Goal: Use online tool/utility: Utilize a website feature to perform a specific function

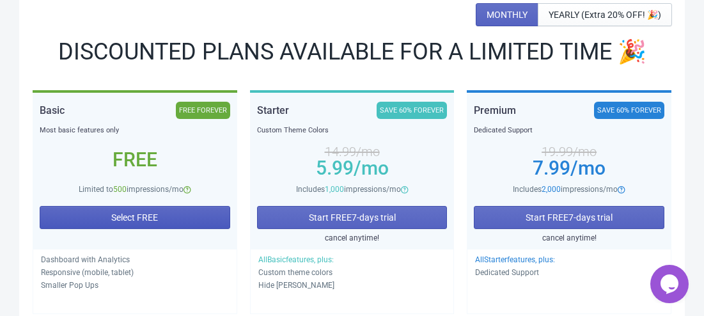
click at [139, 214] on span "Select FREE" at bounding box center [134, 217] width 47 height 10
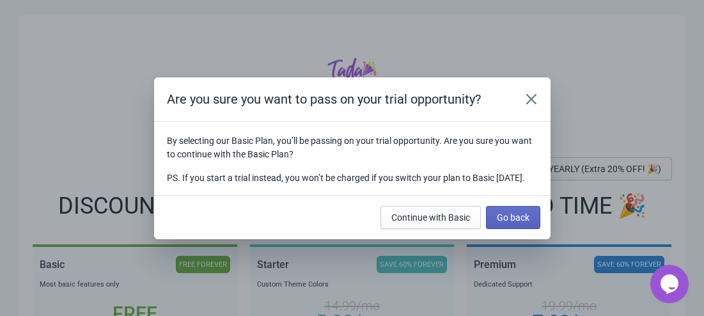
scroll to position [154, 0]
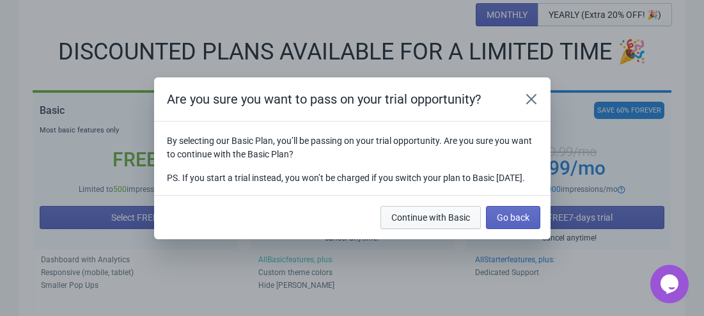
click at [453, 218] on span "Continue with Basic" at bounding box center [430, 217] width 79 height 10
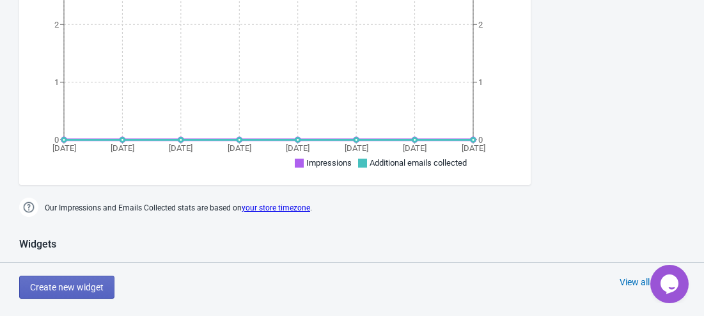
scroll to position [505, 0]
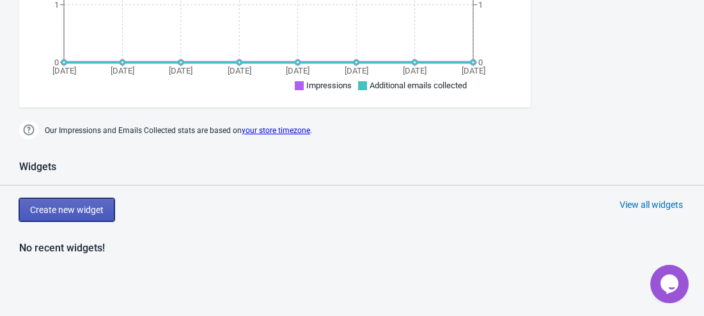
click at [91, 215] on button "Create new widget" at bounding box center [66, 209] width 95 height 23
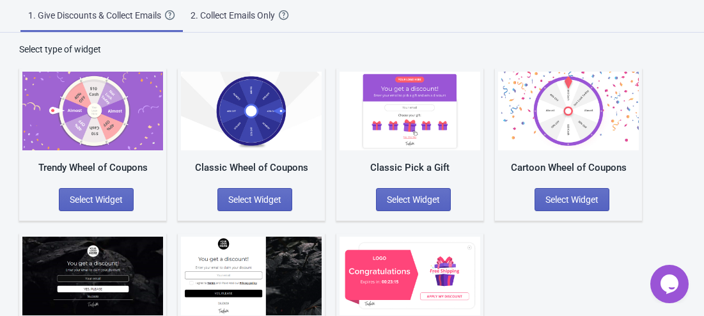
scroll to position [122, 0]
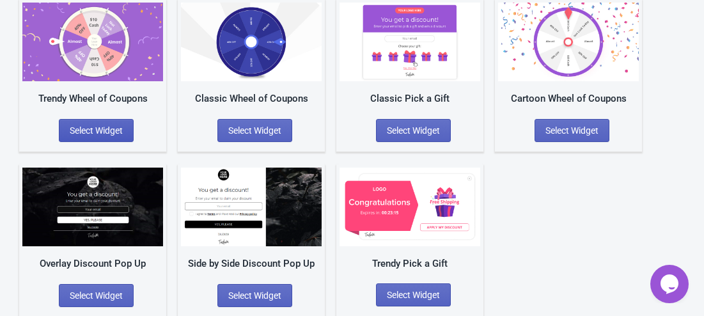
click at [128, 128] on button "Select Widget" at bounding box center [96, 130] width 75 height 23
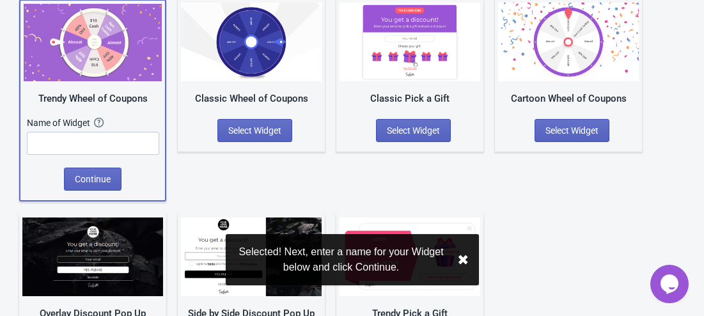
scroll to position [123, 0]
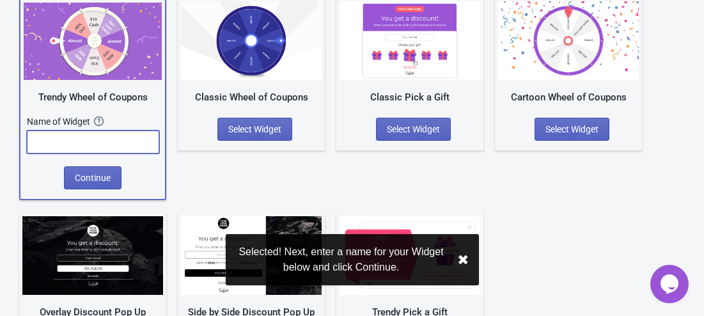
click at [128, 147] on input "text" at bounding box center [93, 141] width 132 height 23
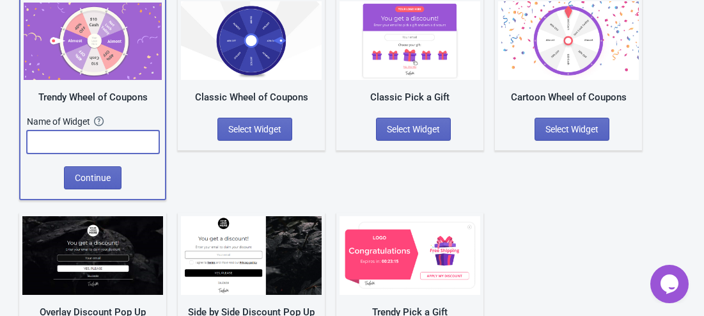
type input "U"
type input "Lootbox"
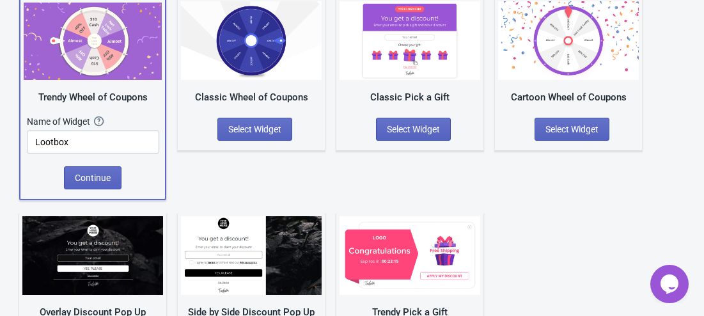
click at [107, 164] on div "Name of Widget The name of your Widget won’t be shown to your visitors. It’s a …" at bounding box center [93, 140] width 132 height 51
click at [107, 174] on span "Continue" at bounding box center [93, 178] width 36 height 10
click at [88, 139] on input "Lootbox" at bounding box center [93, 141] width 132 height 23
click at [79, 176] on span "Continue" at bounding box center [93, 178] width 36 height 10
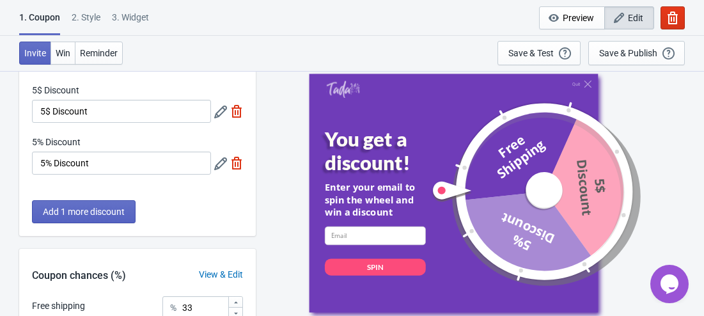
scroll to position [128, 0]
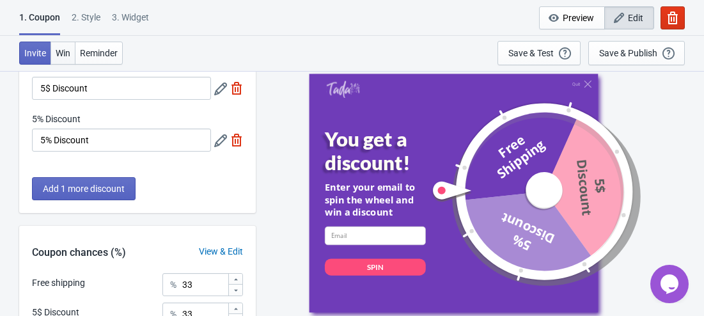
click at [65, 54] on span "Win" at bounding box center [63, 53] width 15 height 10
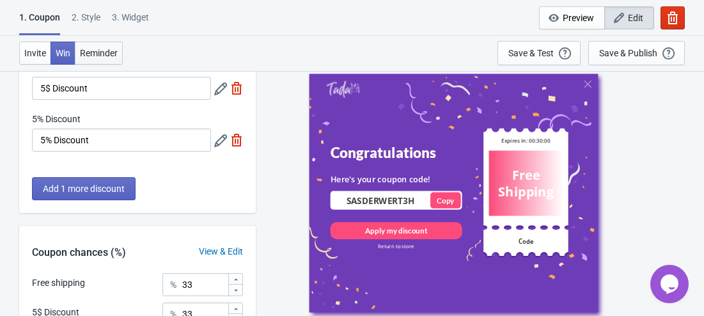
click at [93, 56] on span "Reminder" at bounding box center [99, 53] width 38 height 10
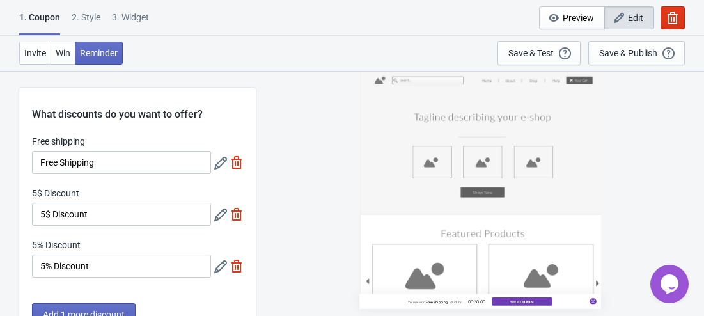
scroll to position [0, 0]
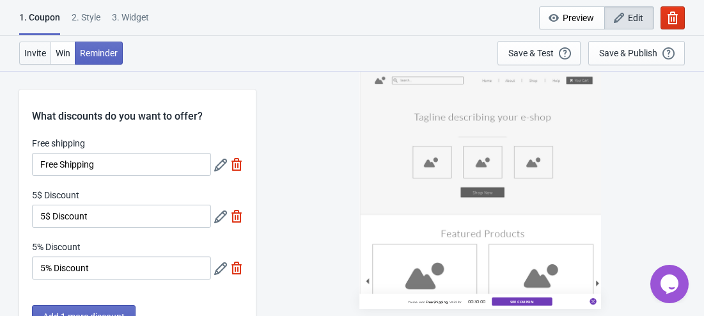
click at [45, 52] on span "Invite" at bounding box center [35, 53] width 22 height 10
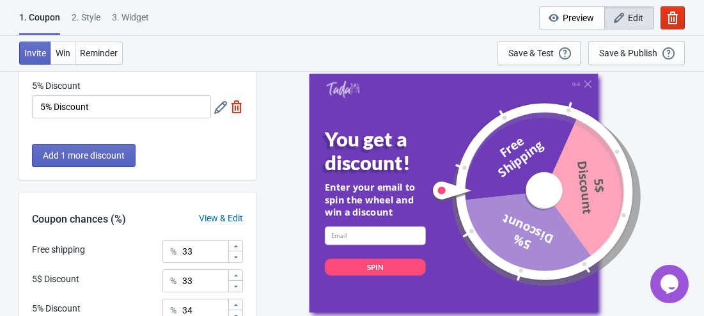
scroll to position [256, 0]
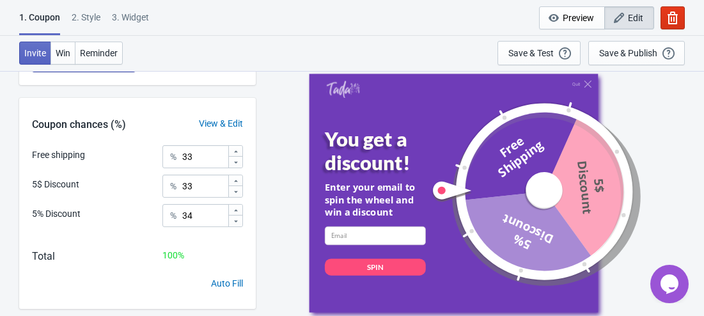
click at [213, 126] on div "View & Edit" at bounding box center [221, 123] width 70 height 13
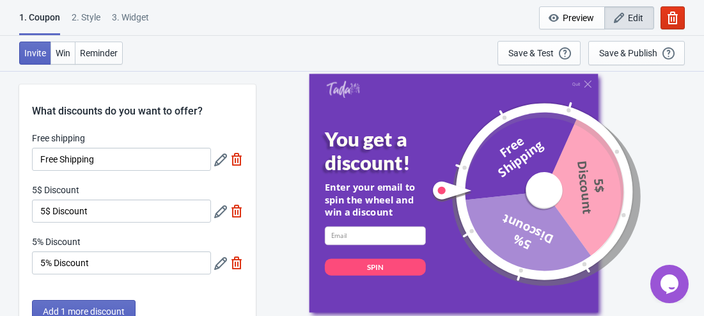
scroll to position [0, 0]
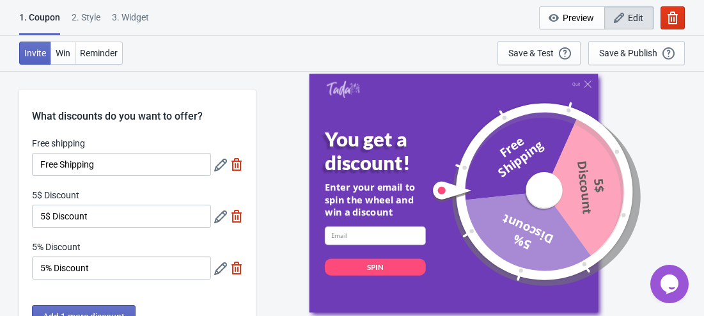
click at [221, 165] on icon at bounding box center [220, 164] width 13 height 13
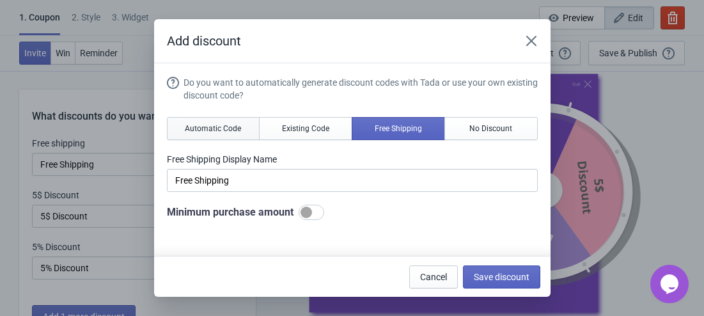
click at [236, 128] on span "Automatic Code" at bounding box center [213, 128] width 56 height 10
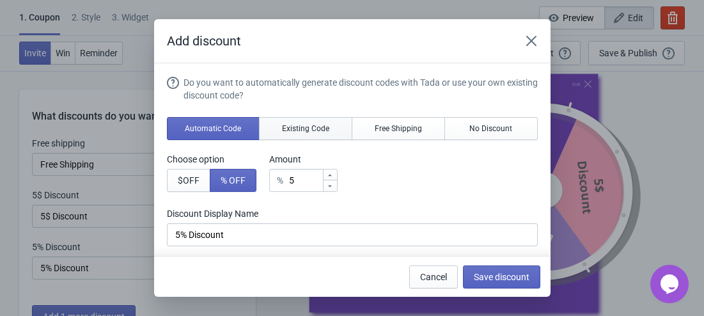
click at [293, 127] on span "Existing Code" at bounding box center [305, 128] width 47 height 10
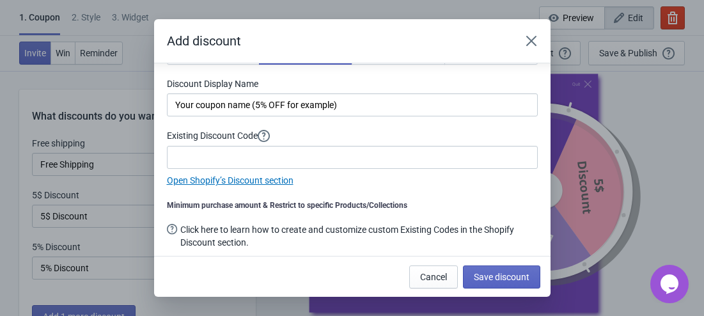
scroll to position [78, 0]
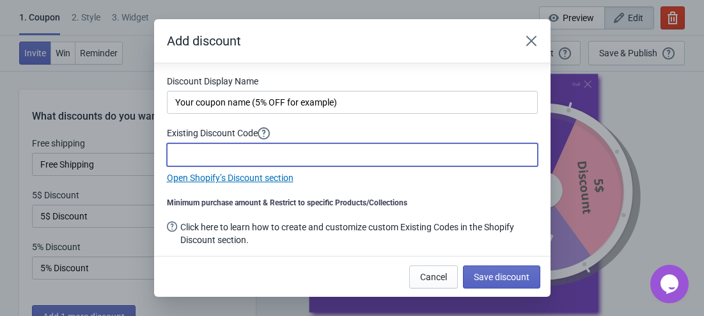
click at [261, 157] on input at bounding box center [352, 154] width 371 height 23
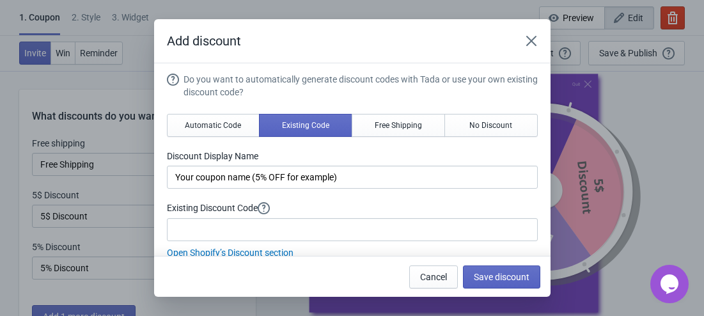
scroll to position [0, 0]
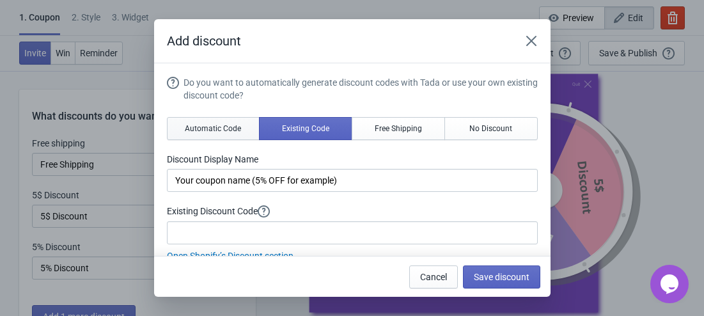
click at [198, 125] on span "Automatic Code" at bounding box center [213, 128] width 56 height 10
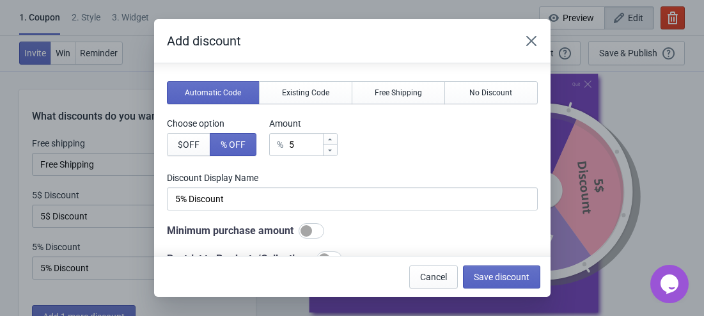
scroll to position [64, 0]
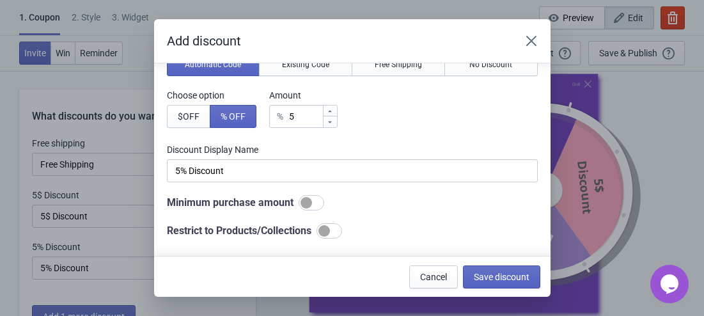
click at [342, 226] on div at bounding box center [329, 230] width 26 height 15
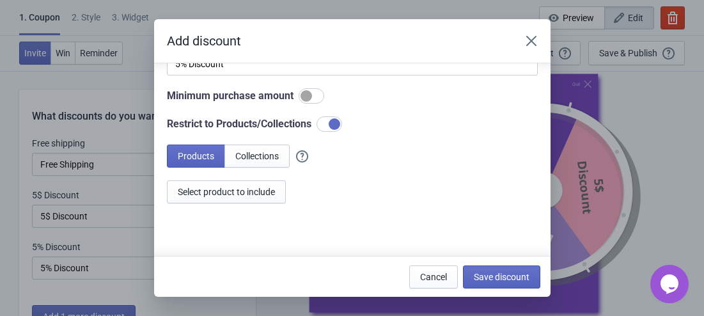
scroll to position [139, 0]
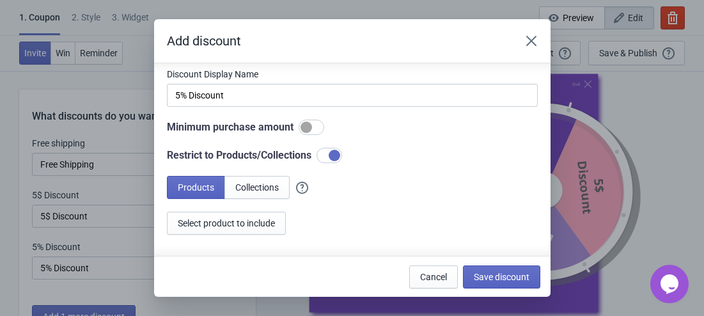
click at [327, 150] on div at bounding box center [329, 155] width 26 height 15
checkbox input "false"
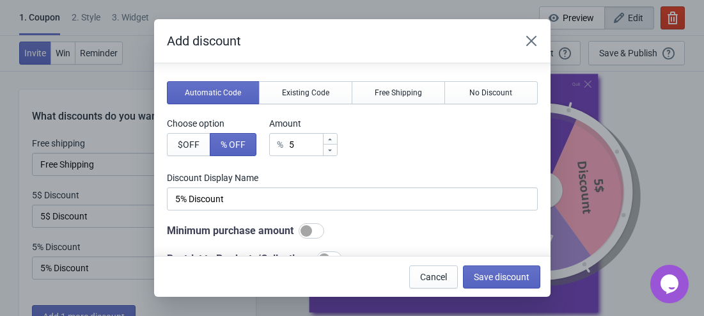
scroll to position [0, 0]
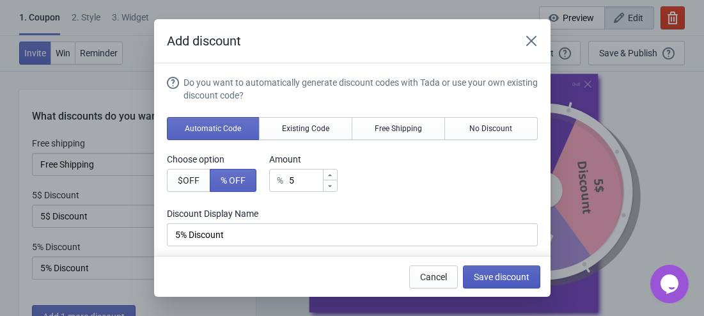
click at [500, 267] on button "Save discount" at bounding box center [501, 276] width 77 height 23
type input "5% Discount"
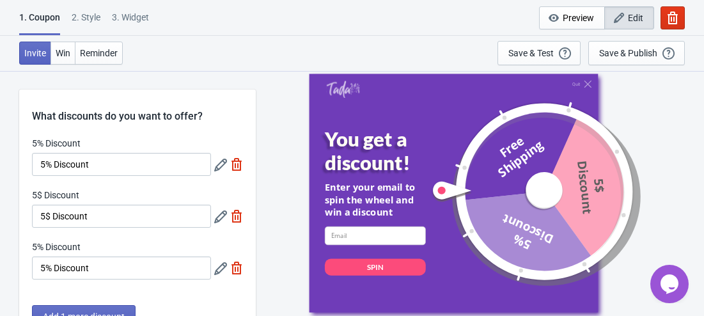
click at [216, 213] on icon at bounding box center [220, 216] width 13 height 13
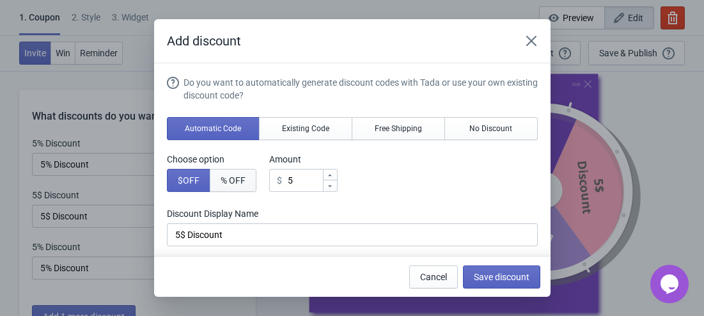
click at [219, 174] on button "% OFF" at bounding box center [233, 180] width 47 height 23
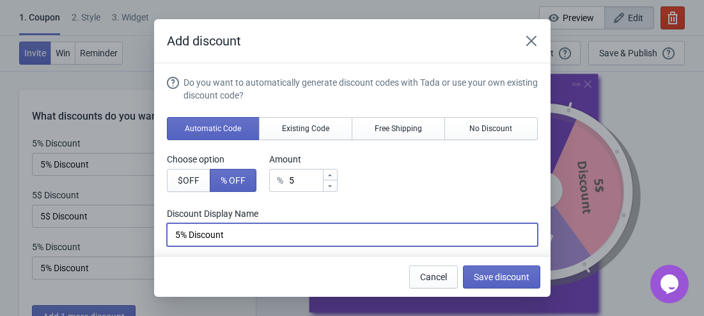
click at [180, 231] on input "5% Discount" at bounding box center [352, 234] width 371 height 23
type input "10% Discount"
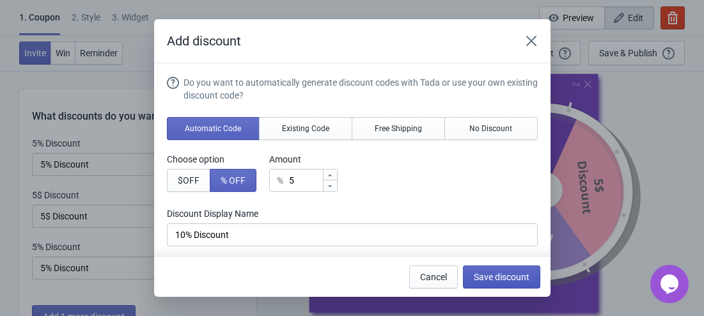
click at [513, 272] on span "Save discount" at bounding box center [501, 277] width 56 height 10
type input "10% Discount"
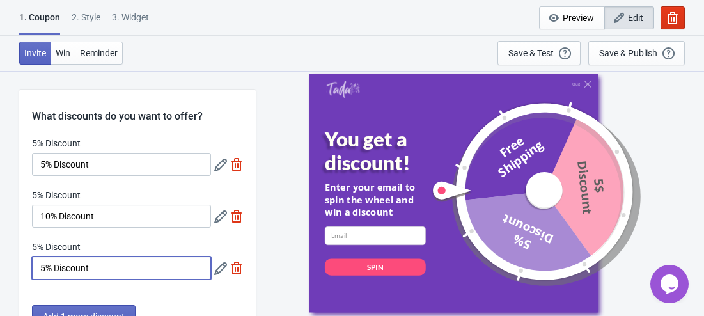
click at [35, 265] on input "5% Discount" at bounding box center [121, 267] width 179 height 23
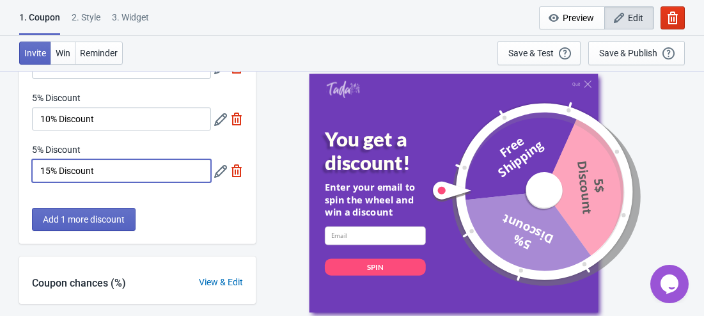
scroll to position [121, 0]
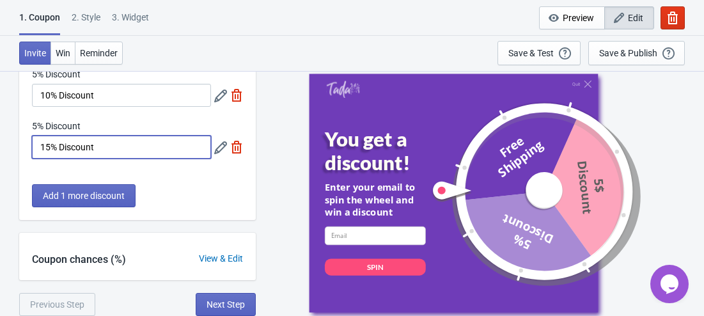
click at [50, 145] on input "15% Discount" at bounding box center [121, 146] width 179 height 23
type input "15% Discount"
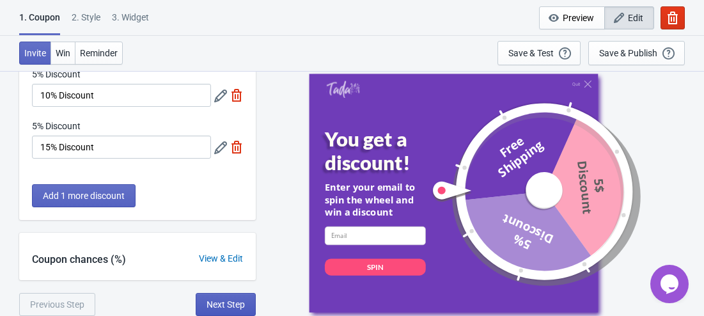
click at [238, 297] on button "Next Step" at bounding box center [226, 304] width 60 height 23
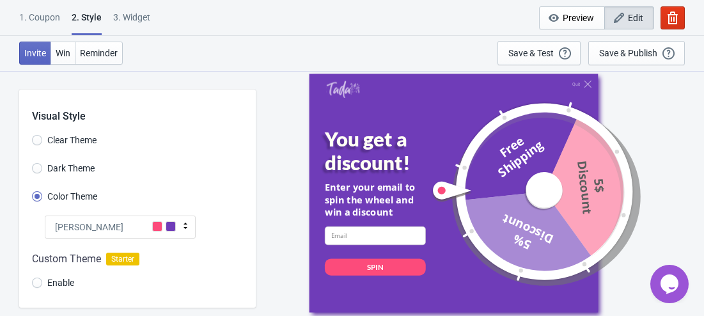
click at [73, 168] on span "Dark Theme" at bounding box center [70, 168] width 47 height 13
click at [42, 168] on input "Dark Theme" at bounding box center [37, 174] width 10 height 23
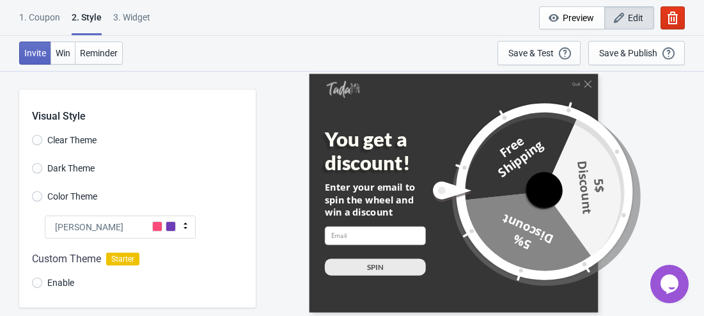
click at [118, 230] on div "[PERSON_NAME]" at bounding box center [120, 226] width 151 height 23
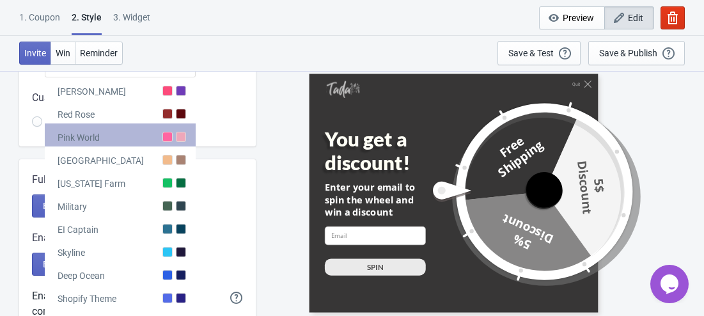
scroll to position [192, 0]
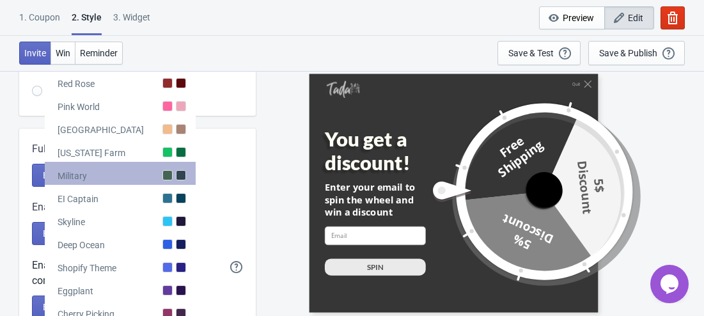
click at [134, 177] on div "Military" at bounding box center [120, 173] width 151 height 23
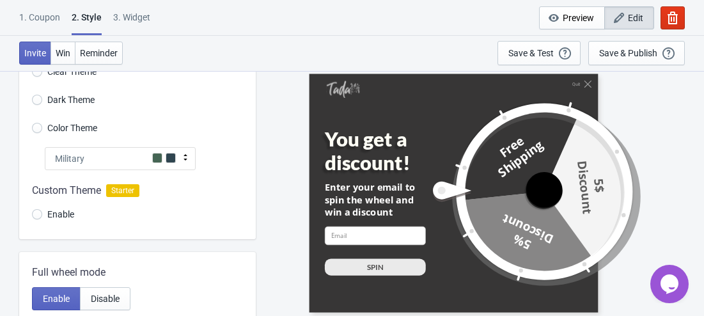
scroll to position [0, 0]
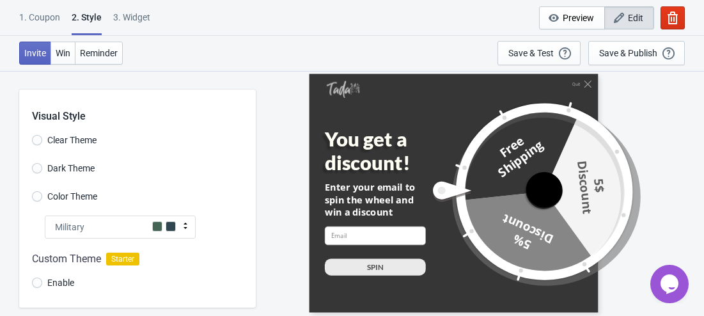
click at [181, 224] on icon at bounding box center [185, 225] width 13 height 13
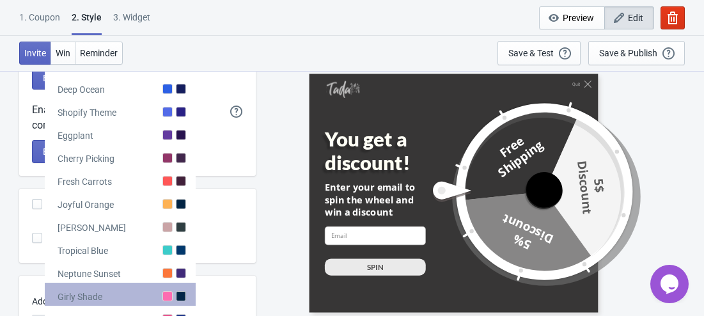
scroll to position [339, 0]
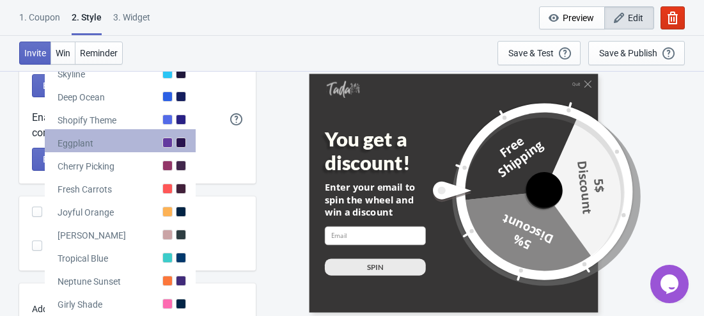
click at [155, 151] on div "Eggplant" at bounding box center [120, 140] width 151 height 23
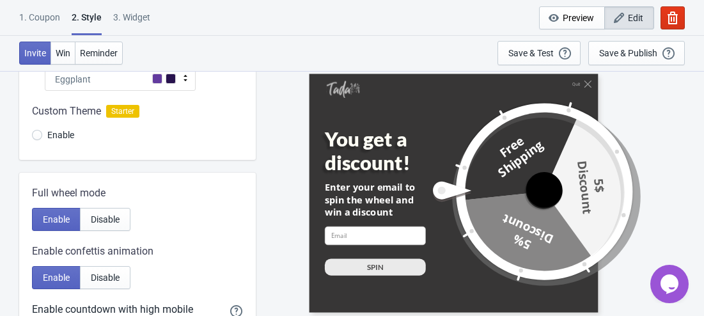
scroll to position [84, 0]
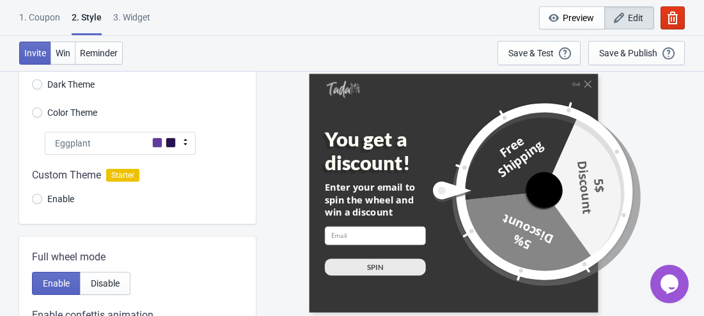
click at [169, 142] on span at bounding box center [170, 142] width 10 height 10
radio input "true"
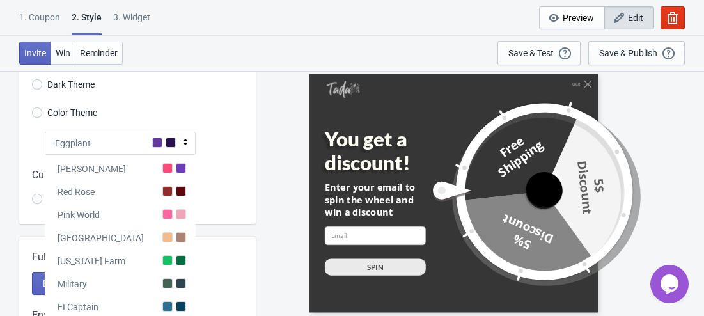
click at [53, 115] on span "Color Theme" at bounding box center [72, 112] width 50 height 13
click at [42, 115] on input "Color Theme" at bounding box center [37, 118] width 10 height 23
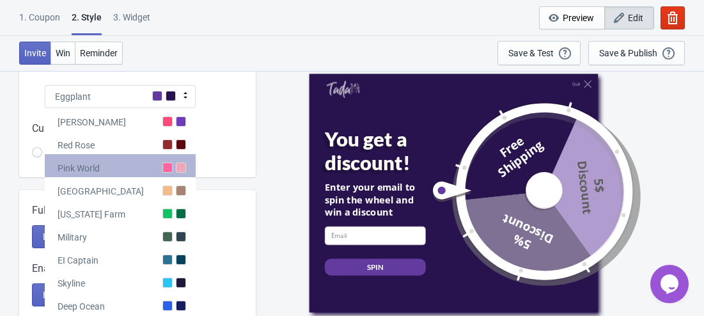
scroll to position [148, 0]
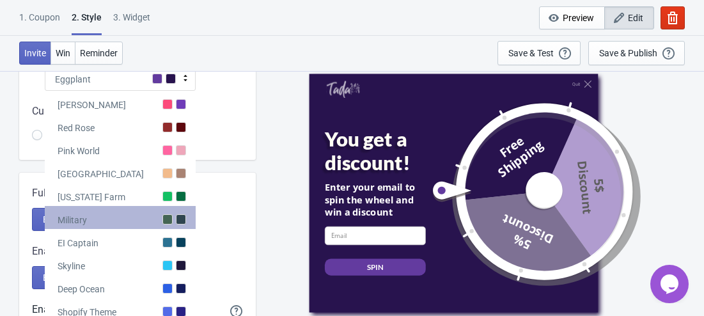
click at [166, 217] on div at bounding box center [167, 219] width 10 height 10
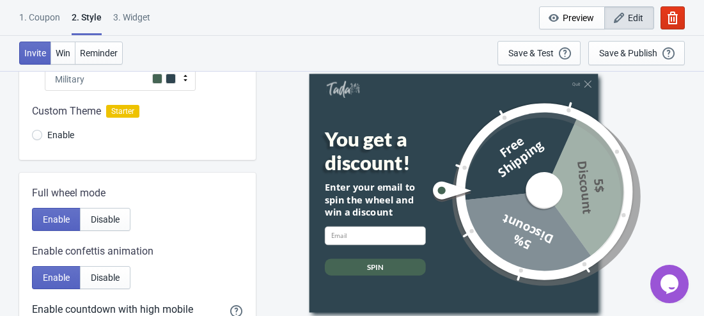
click at [149, 84] on div "Military" at bounding box center [120, 79] width 151 height 23
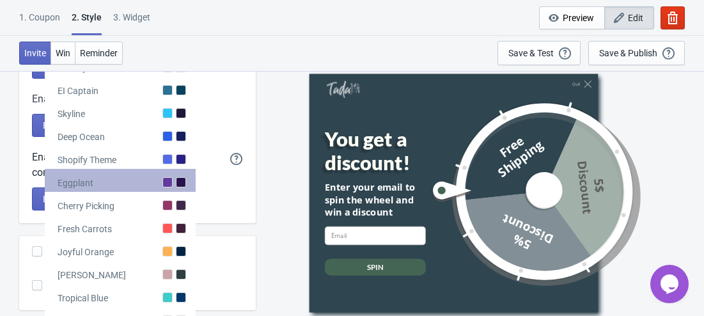
scroll to position [339, 0]
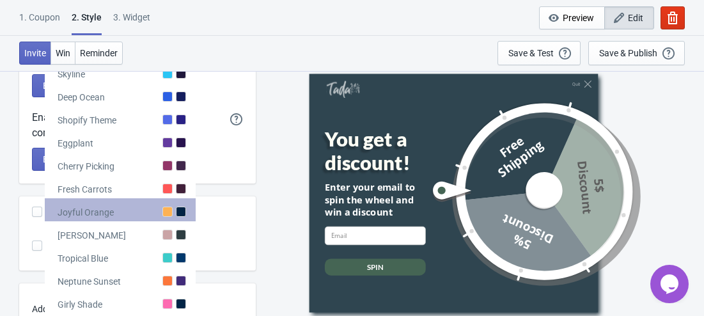
click at [173, 211] on div "Joyful Orange" at bounding box center [120, 209] width 151 height 23
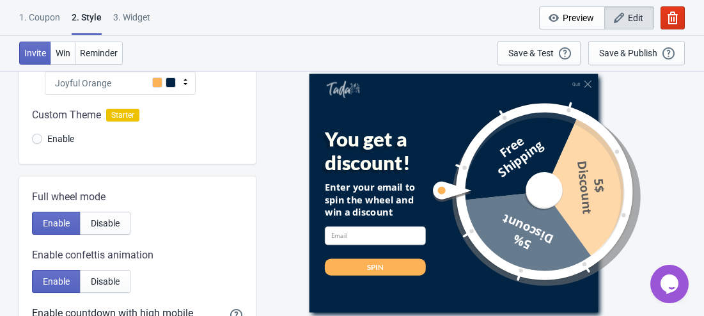
scroll to position [84, 0]
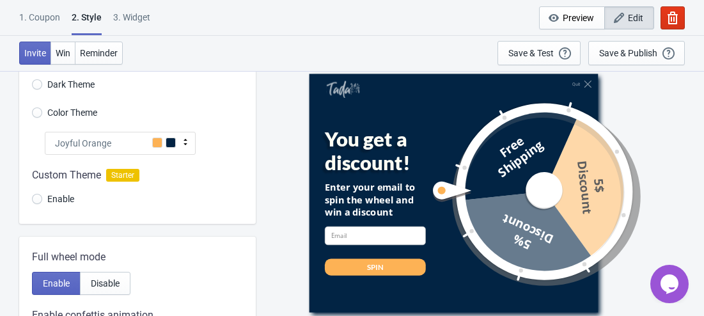
click at [185, 142] on icon at bounding box center [185, 141] width 13 height 13
radio input "true"
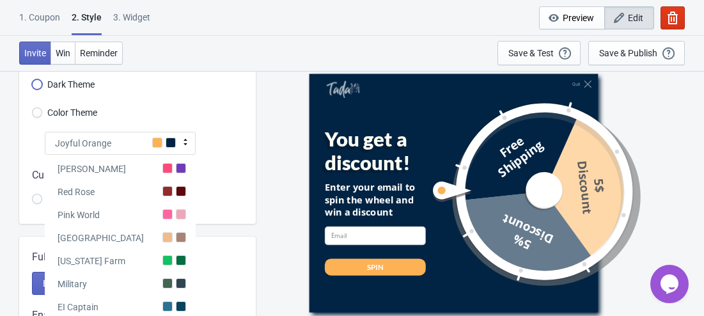
click at [36, 82] on input "Dark Theme" at bounding box center [37, 90] width 10 height 23
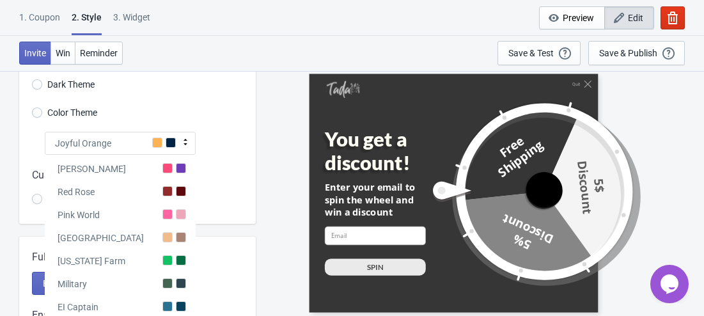
click at [230, 123] on div "Color Theme" at bounding box center [144, 114] width 224 height 21
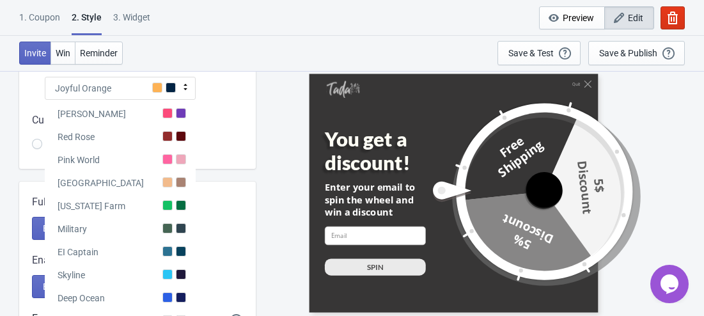
scroll to position [20, 0]
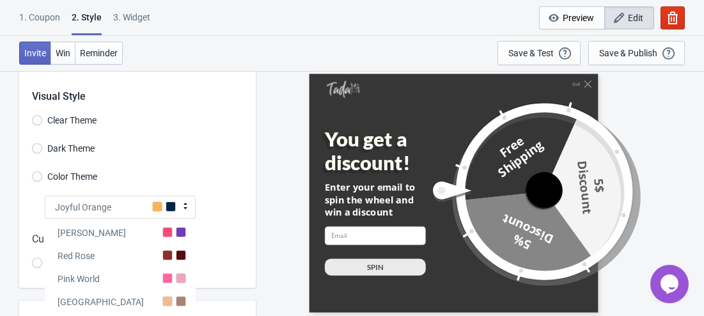
click at [185, 211] on icon at bounding box center [185, 205] width 13 height 13
radio input "true"
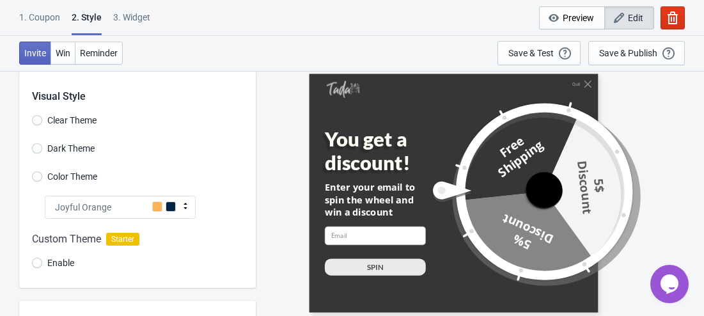
click at [75, 118] on span "Clear Theme" at bounding box center [71, 120] width 49 height 13
click at [42, 118] on input "Clear Theme" at bounding box center [37, 126] width 10 height 23
radio input "true"
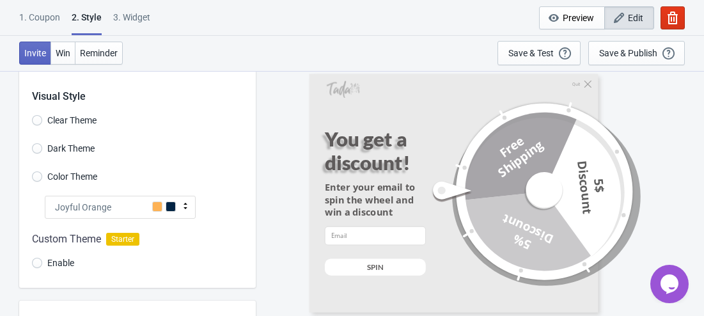
click at [67, 146] on span "Dark Theme" at bounding box center [70, 148] width 47 height 13
click at [42, 146] on input "Dark Theme" at bounding box center [37, 154] width 10 height 23
radio input "true"
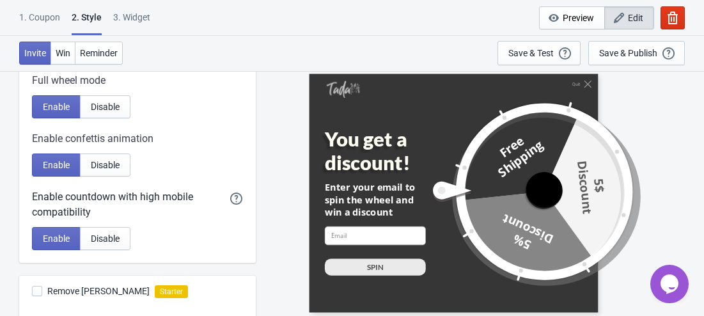
scroll to position [339, 0]
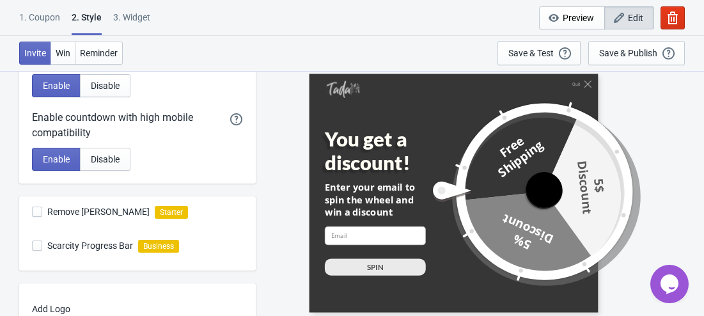
click at [36, 213] on span at bounding box center [37, 211] width 10 height 10
click at [33, 213] on input "Remove [PERSON_NAME]" at bounding box center [32, 217] width 1 height 23
checkbox input "false"
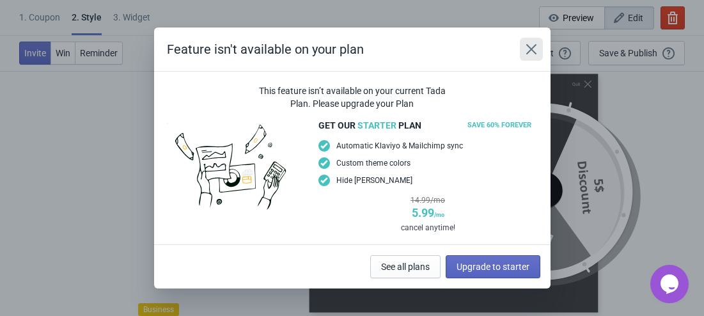
click at [534, 53] on icon "Close" at bounding box center [530, 49] width 10 height 10
radio input "true"
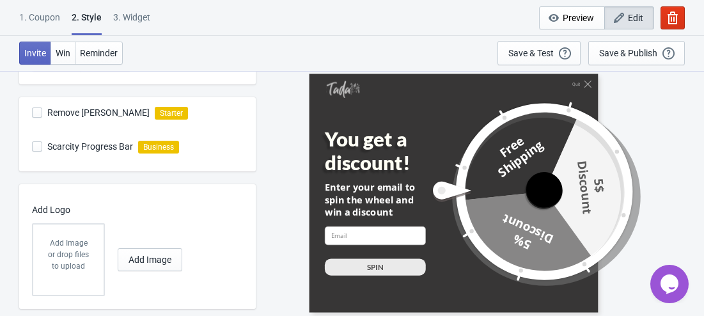
scroll to position [467, 0]
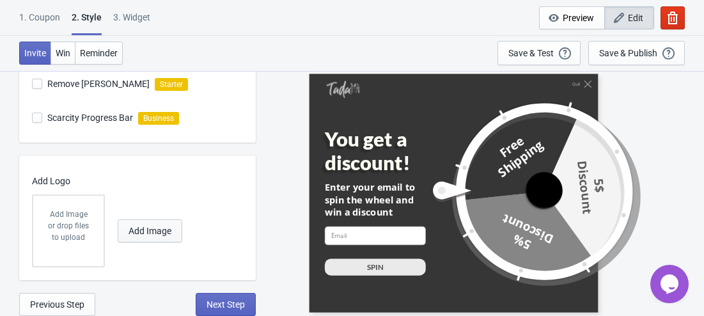
click at [142, 232] on span "Add Image" at bounding box center [149, 231] width 43 height 10
click at [77, 217] on p "Add Image" at bounding box center [68, 214] width 45 height 12
click at [0, 0] on input "Add Image" at bounding box center [0, 0] width 0 height 0
click at [243, 299] on span "Next Step" at bounding box center [225, 304] width 38 height 10
select select "once"
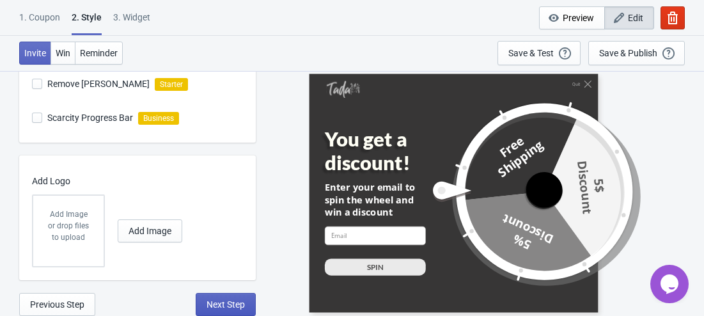
select select "1"
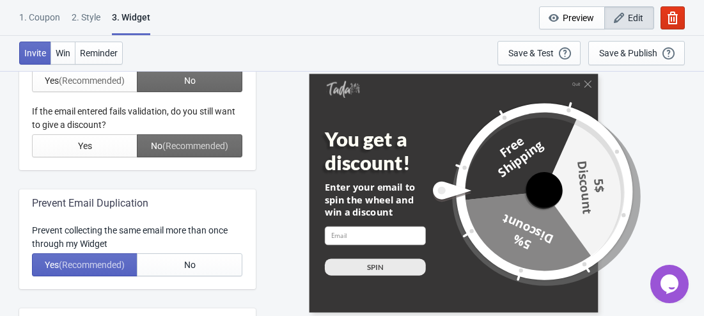
scroll to position [0, 0]
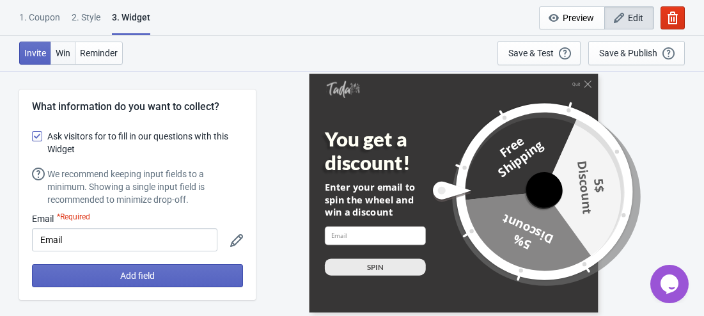
click at [66, 59] on button "Win" at bounding box center [62, 53] width 25 height 23
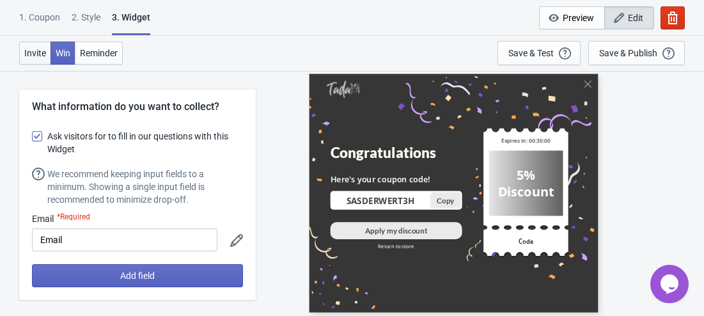
click at [41, 50] on span "Invite" at bounding box center [35, 53] width 22 height 10
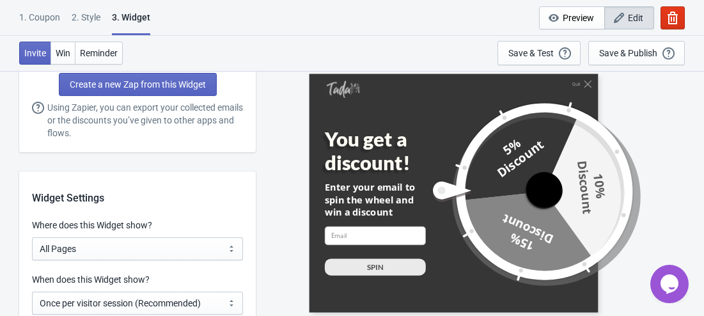
scroll to position [958, 0]
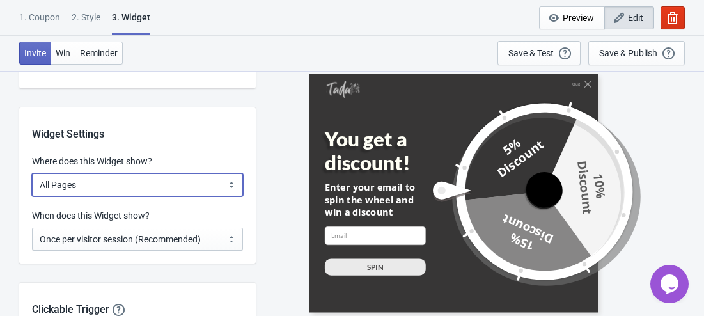
click at [195, 181] on select "All Pages All Product Pages All Blog Pages All Static Pages Specific Product(s)…" at bounding box center [137, 184] width 211 height 23
select select "specificPages"
click at [32, 173] on select "All Pages All Product Pages All Blog Pages All Static Pages Specific Product(s)…" at bounding box center [137, 184] width 211 height 23
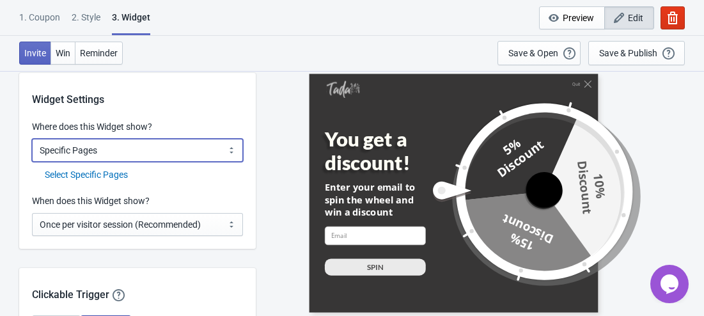
scroll to position [1022, 0]
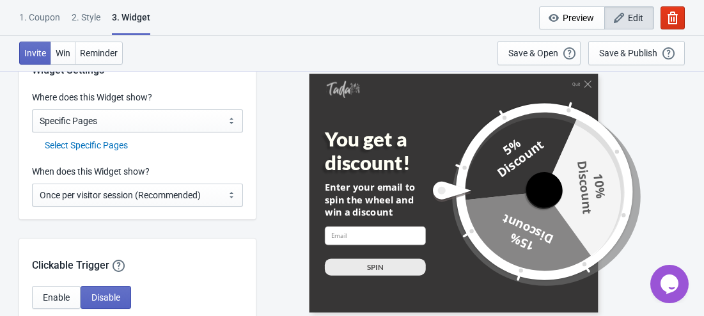
click at [109, 147] on div "Select Specific Pages" at bounding box center [144, 145] width 198 height 13
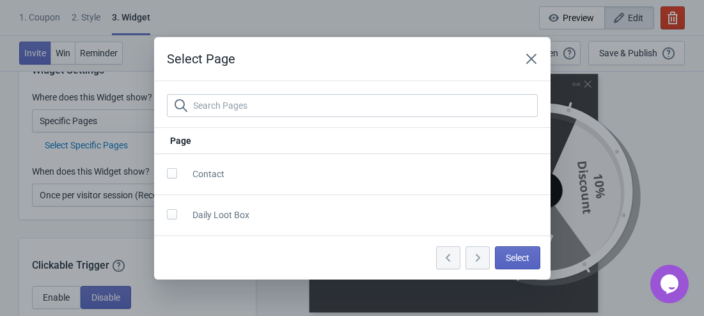
click at [171, 213] on span at bounding box center [172, 214] width 10 height 10
click at [167, 213] on input "checkbox" at bounding box center [167, 220] width 1 height 23
checkbox input "true"
click at [519, 258] on span "Select" at bounding box center [517, 257] width 24 height 10
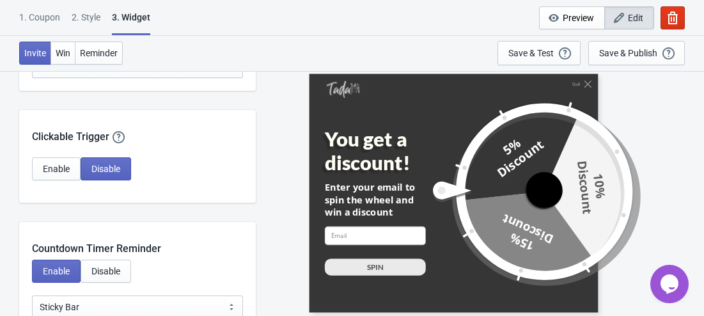
scroll to position [1150, 0]
click at [470, 201] on icon at bounding box center [451, 191] width 43 height 24
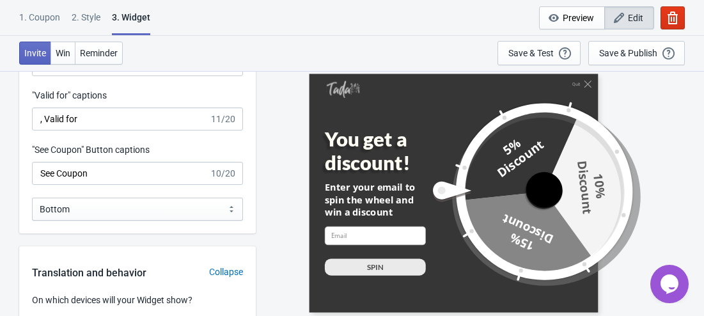
scroll to position [1470, 0]
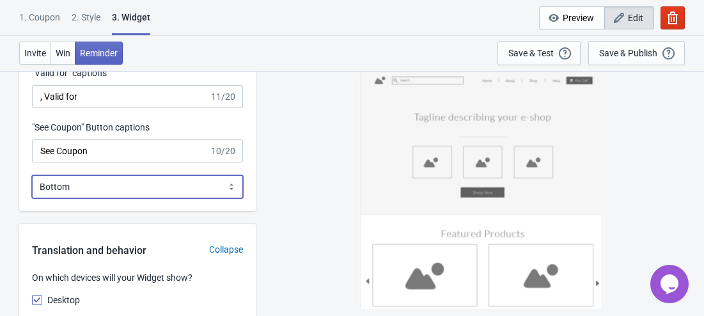
click at [166, 189] on select "Bottom Top" at bounding box center [137, 186] width 211 height 23
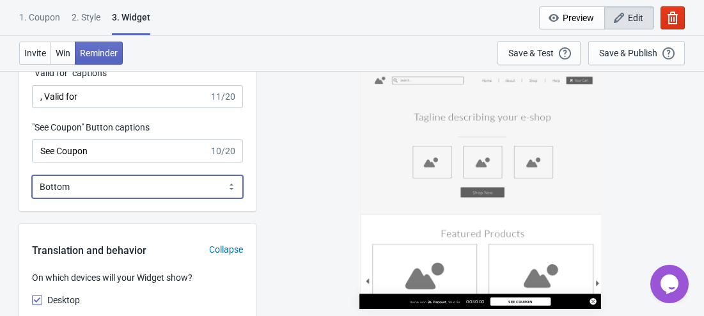
click at [166, 189] on select "Bottom Top" at bounding box center [137, 186] width 211 height 23
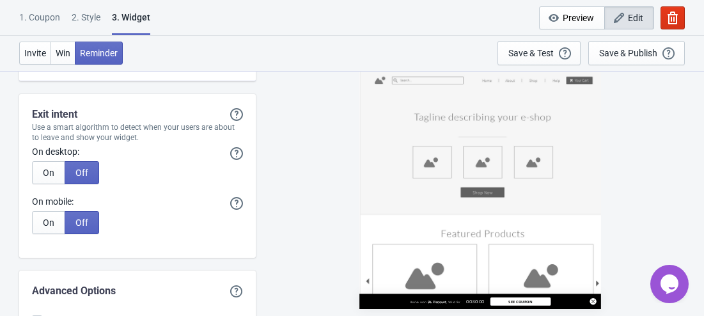
scroll to position [3323, 0]
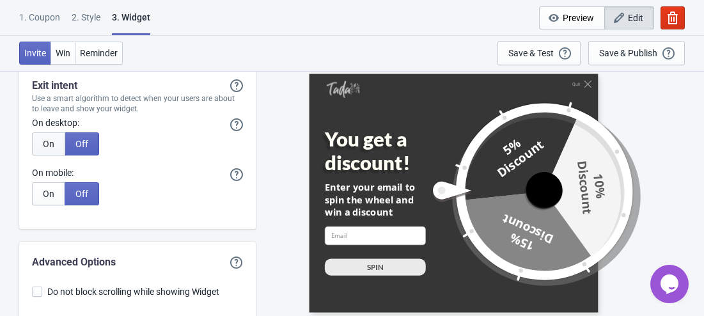
click at [52, 141] on span "On" at bounding box center [49, 144] width 12 height 10
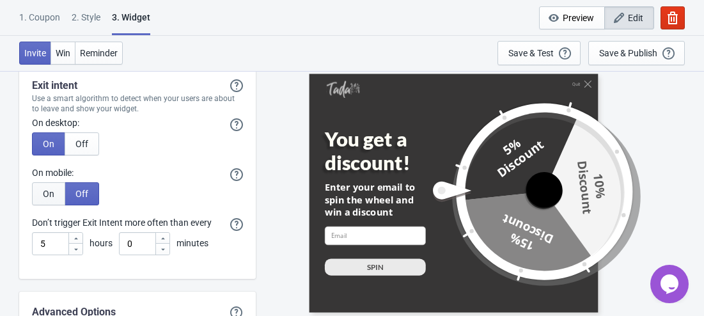
click at [52, 194] on span "On" at bounding box center [49, 193] width 12 height 10
click at [81, 132] on div "On desktop: On desktop, Tada will show your widget when a visitor is heading to…" at bounding box center [137, 124] width 211 height 16
click at [85, 139] on span "Off" at bounding box center [81, 144] width 13 height 10
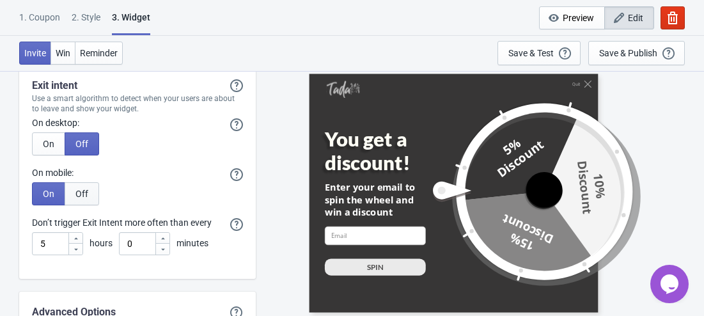
click at [94, 187] on button "Off" at bounding box center [82, 193] width 35 height 23
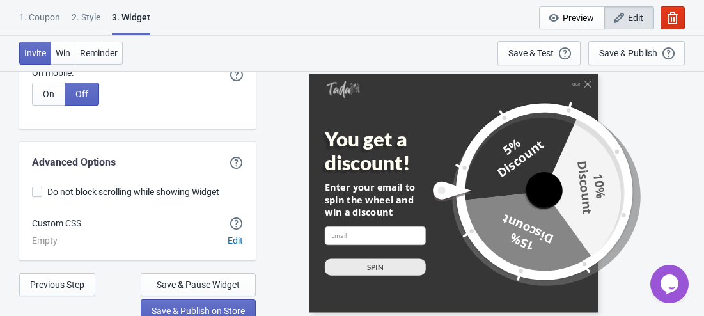
scroll to position [3429, 0]
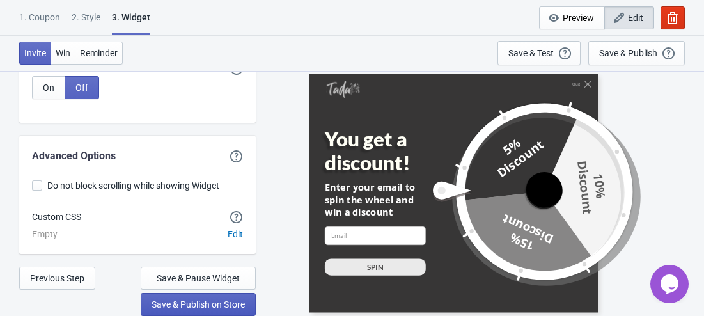
click at [171, 303] on span "Save & Publish on Store" at bounding box center [197, 304] width 93 height 10
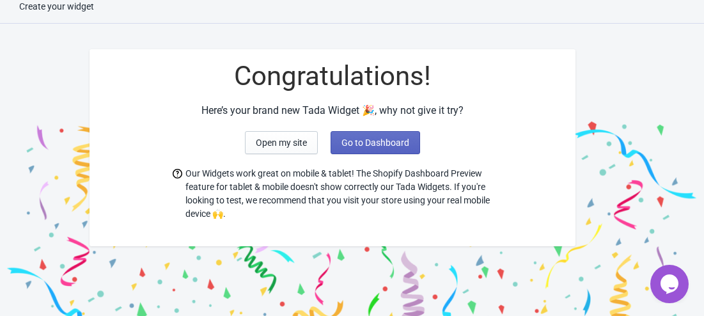
scroll to position [56, 0]
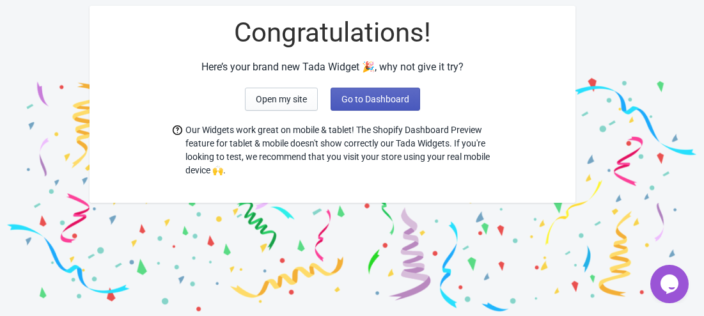
click at [369, 104] on button "Go to Dashboard" at bounding box center [374, 99] width 89 height 23
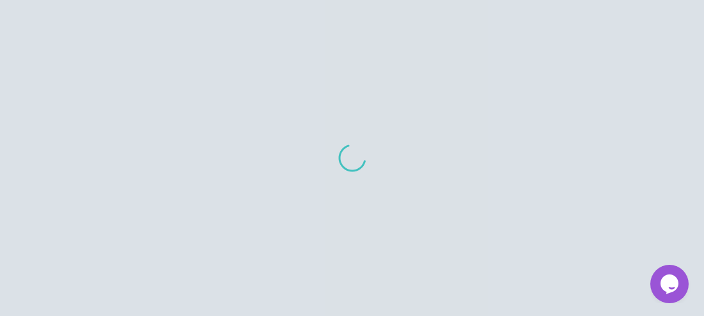
scroll to position [56, 0]
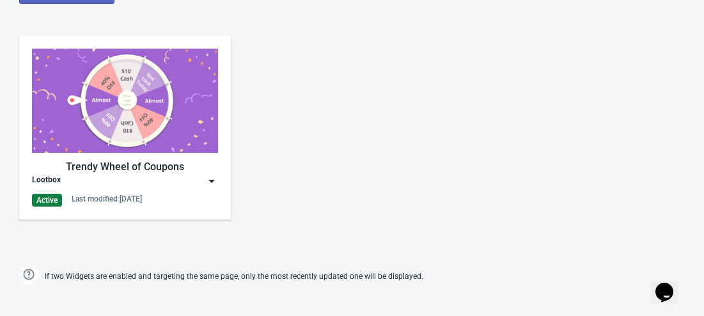
scroll to position [639, 0]
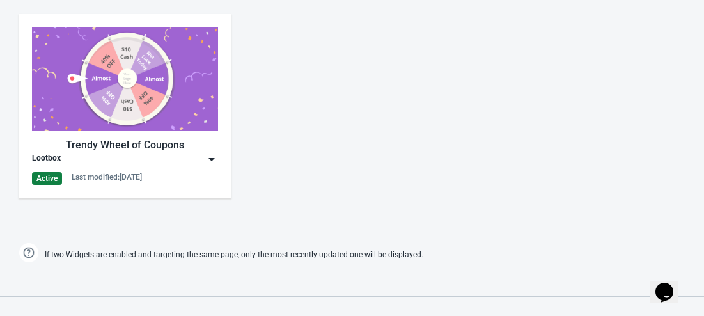
click at [309, 82] on div "Trendy Wheel of Coupons Lootbox Active Last modified: 28.9.2025" at bounding box center [352, 116] width 704 height 230
click at [212, 157] on img at bounding box center [211, 159] width 13 height 13
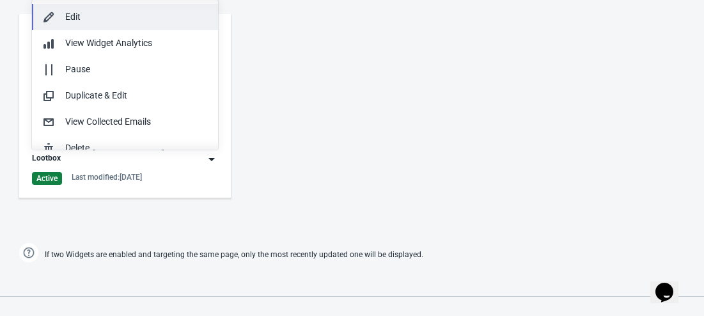
click at [93, 13] on div "Edit" at bounding box center [136, 16] width 142 height 13
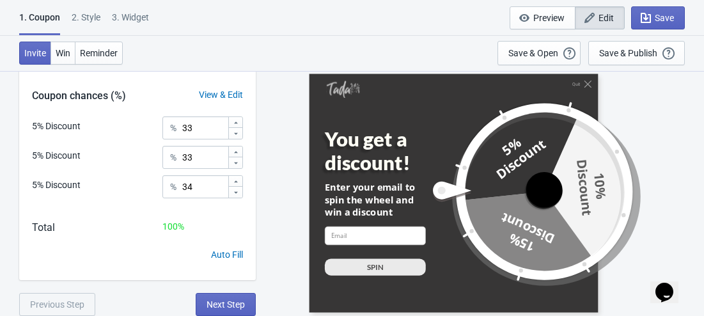
scroll to position [284, 0]
click at [80, 19] on div "2 . Style" at bounding box center [86, 22] width 29 height 22
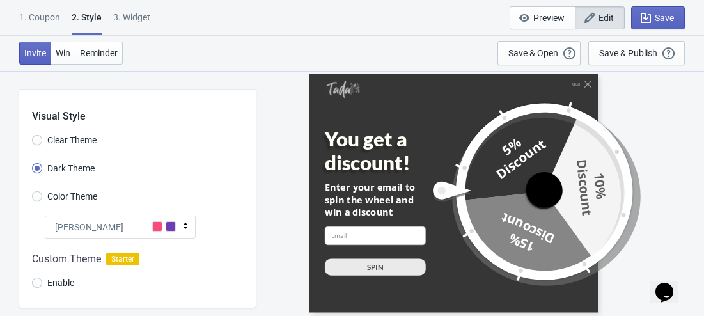
scroll to position [0, 0]
click at [137, 19] on div "3. Widget" at bounding box center [131, 22] width 37 height 22
select select "specificPages"
select select "once"
select select "1"
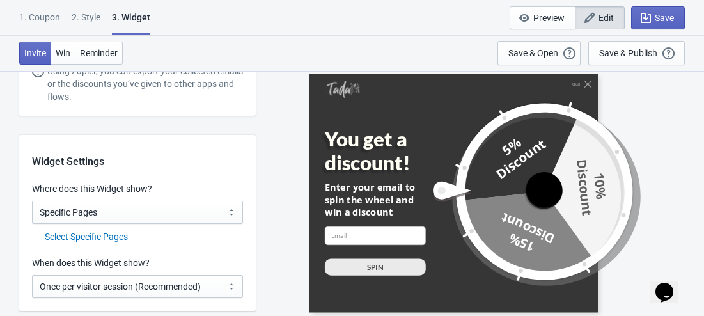
scroll to position [958, 0]
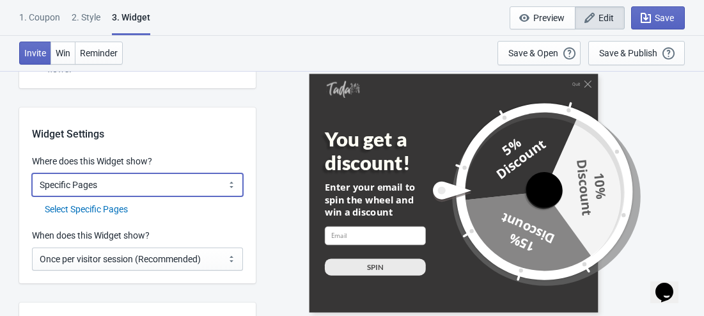
click at [137, 190] on select "All Pages All Product Pages All Blog Pages All Static Pages Specific Product(s)…" at bounding box center [137, 184] width 211 height 23
click at [32, 173] on select "All Pages All Product Pages All Blog Pages All Static Pages Specific Product(s)…" at bounding box center [137, 184] width 211 height 23
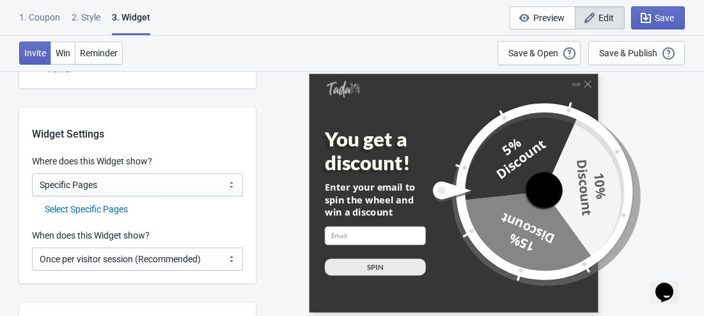
click at [114, 212] on div "Select Specific Pages" at bounding box center [144, 209] width 198 height 13
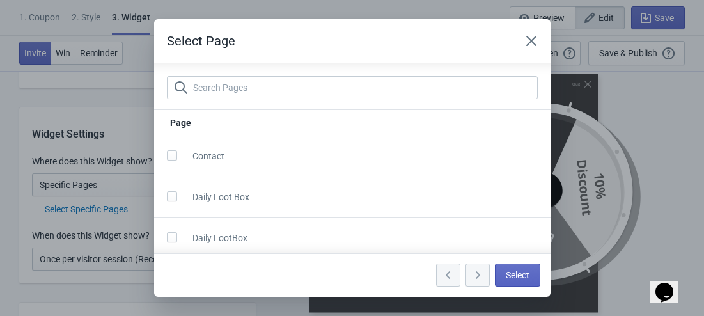
scroll to position [5, 0]
click at [237, 227] on span "Daily LootBox" at bounding box center [219, 232] width 55 height 10
click at [173, 231] on span at bounding box center [172, 232] width 10 height 10
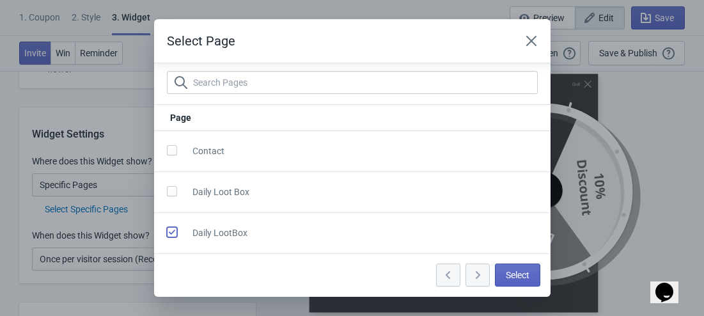
click at [167, 231] on input "checkbox" at bounding box center [167, 238] width 1 height 23
checkbox input "true"
click at [534, 271] on button "Select" at bounding box center [517, 274] width 45 height 23
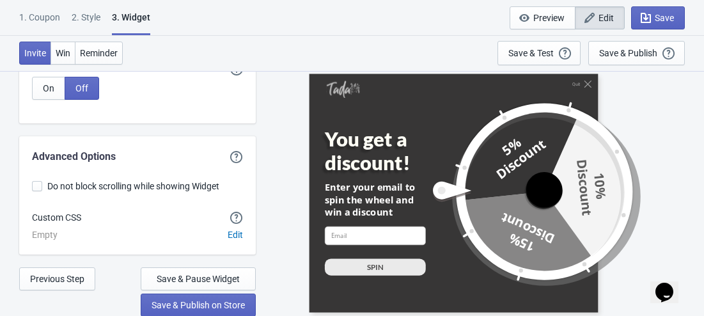
scroll to position [3429, 0]
click at [220, 301] on span "Save & Publish on Store" at bounding box center [197, 304] width 93 height 10
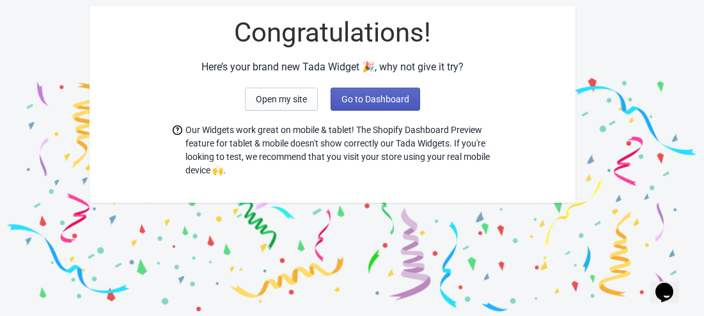
click at [390, 97] on span "Go to Dashboard" at bounding box center [375, 99] width 68 height 10
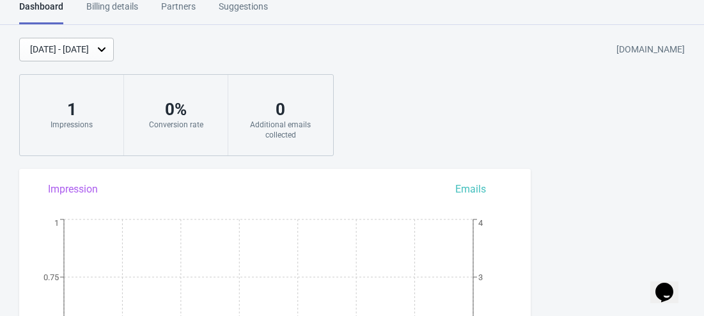
scroll to position [56, 0]
